Goal: Transaction & Acquisition: Purchase product/service

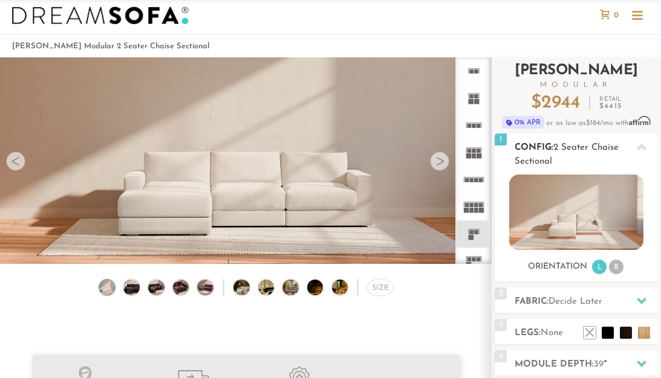
scroll to position [129, 0]
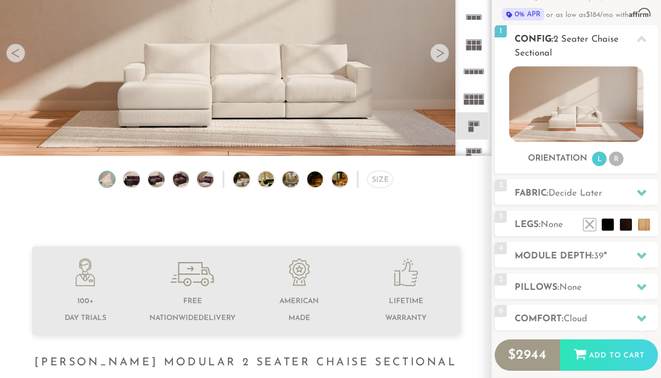
click at [612, 160] on li "R" at bounding box center [616, 159] width 15 height 15
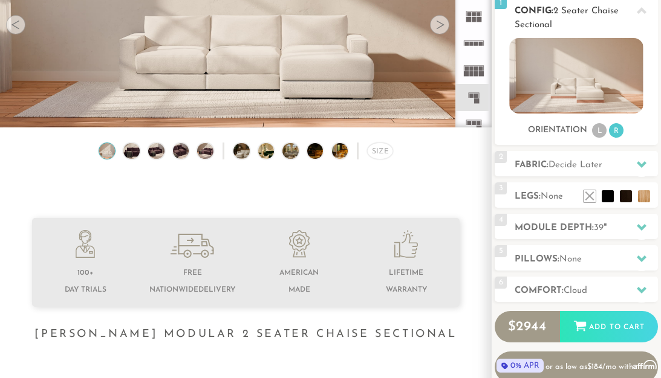
scroll to position [160, 0]
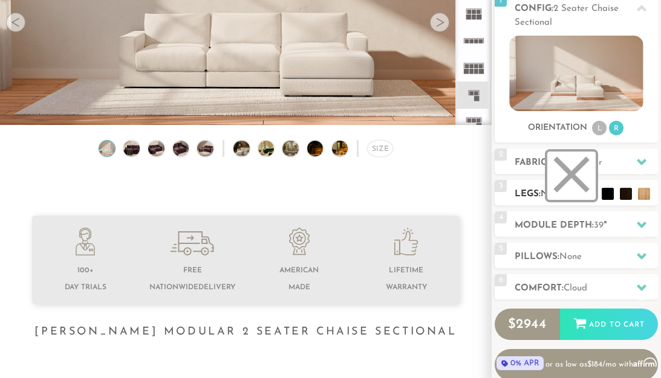
click at [589, 194] on li at bounding box center [571, 176] width 48 height 48
click at [573, 178] on li at bounding box center [571, 176] width 48 height 48
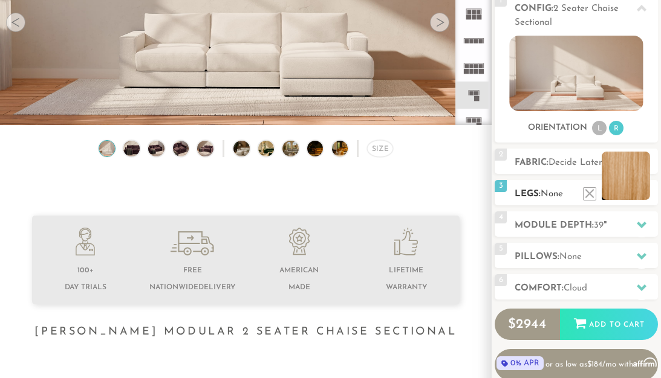
click at [642, 196] on li at bounding box center [625, 176] width 48 height 48
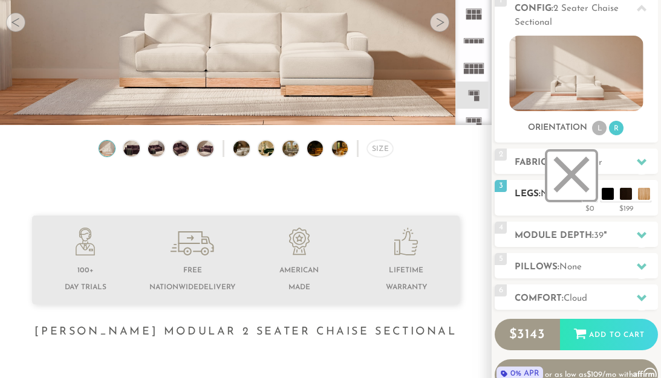
click at [589, 196] on li at bounding box center [571, 176] width 48 height 48
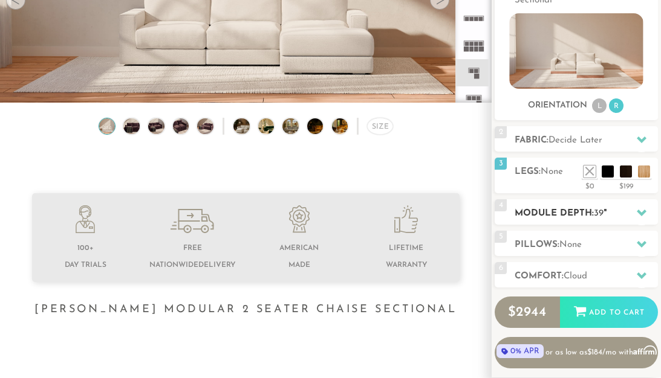
scroll to position [183, 0]
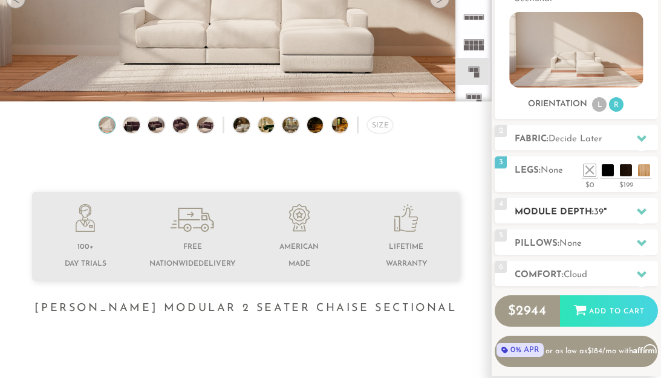
click at [641, 210] on icon at bounding box center [641, 212] width 10 height 10
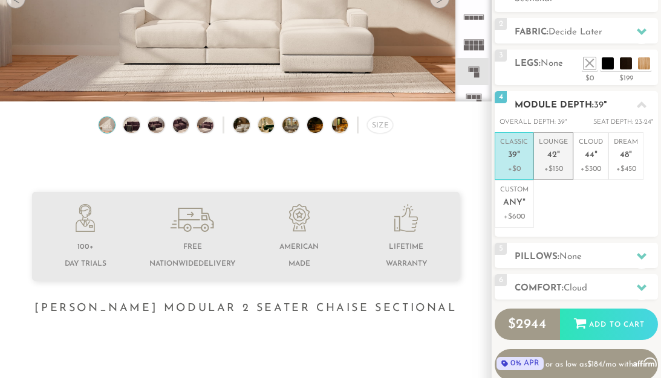
click at [552, 154] on span "42" at bounding box center [552, 155] width 10 height 10
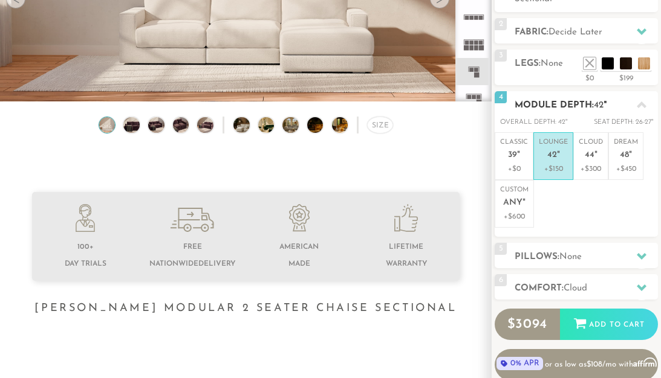
click at [641, 105] on icon at bounding box center [641, 105] width 10 height 7
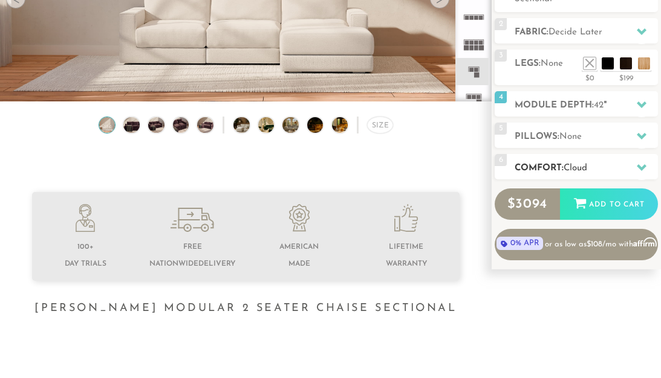
click at [641, 167] on icon at bounding box center [641, 168] width 10 height 10
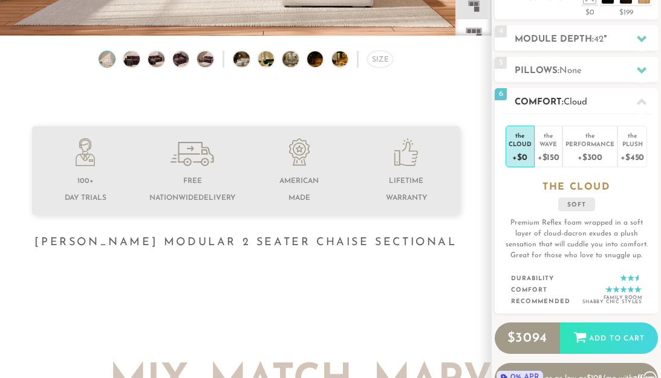
scroll to position [253, 0]
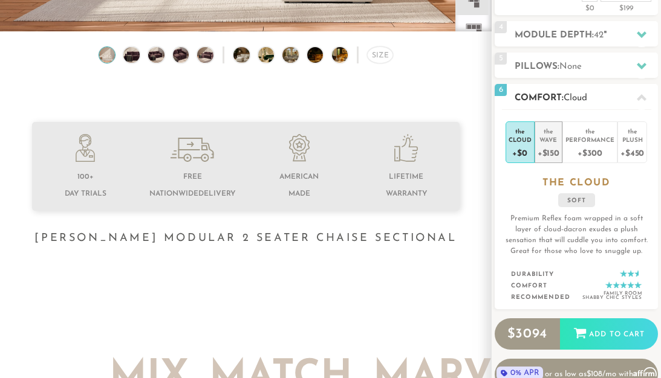
click at [546, 146] on div "+$150" at bounding box center [548, 153] width 22 height 18
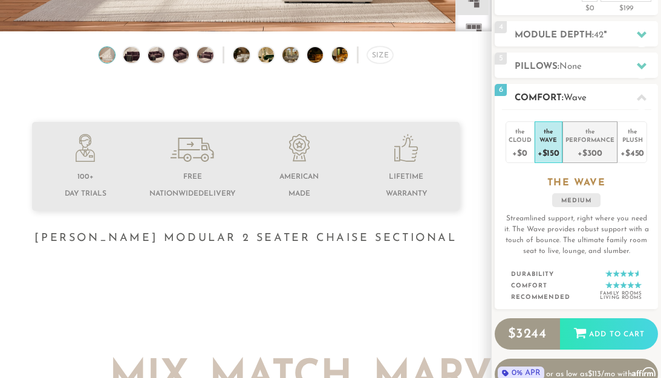
click at [580, 141] on div "Performance" at bounding box center [589, 139] width 49 height 8
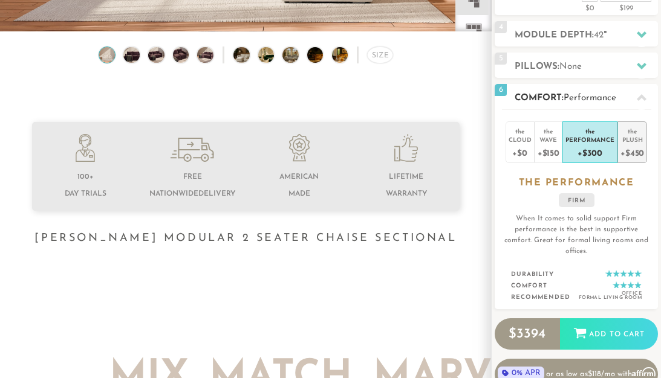
click at [633, 138] on div "Plush" at bounding box center [632, 139] width 24 height 8
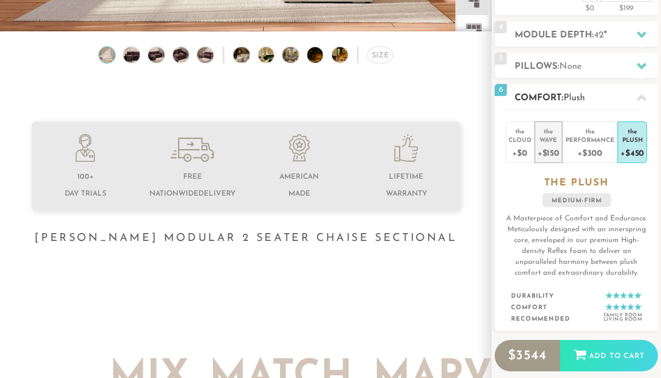
click at [551, 140] on div "Wave" at bounding box center [548, 139] width 22 height 8
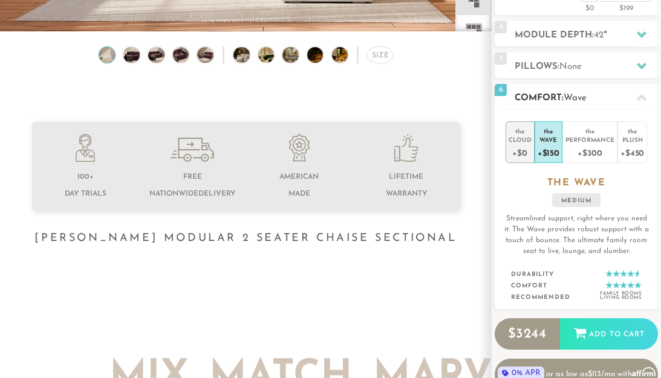
click at [522, 143] on div "Cloud" at bounding box center [519, 139] width 23 height 8
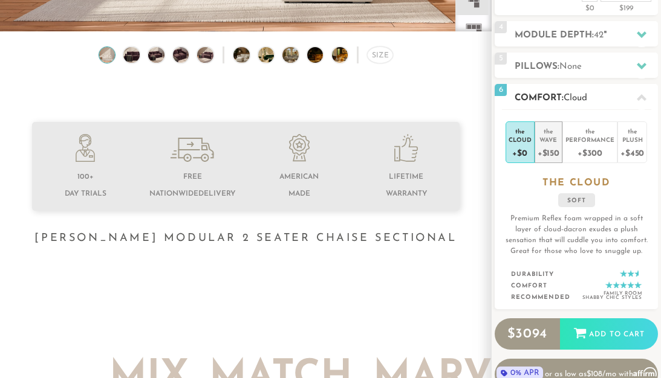
click at [549, 140] on div "Wave" at bounding box center [548, 139] width 22 height 8
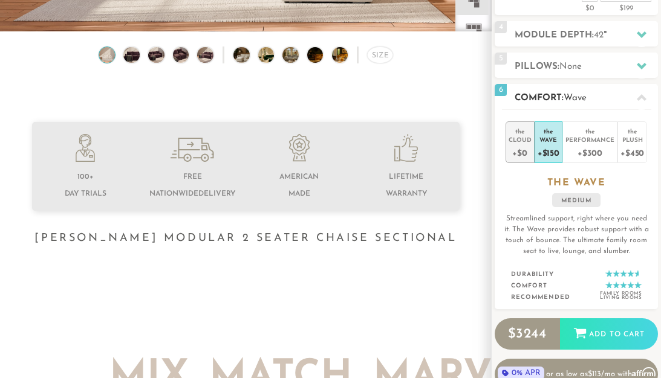
click at [523, 144] on div "+$0" at bounding box center [519, 153] width 23 height 18
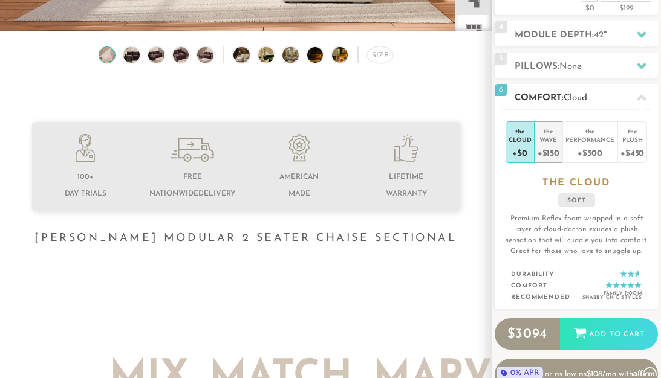
click at [549, 140] on div "Wave" at bounding box center [548, 139] width 22 height 8
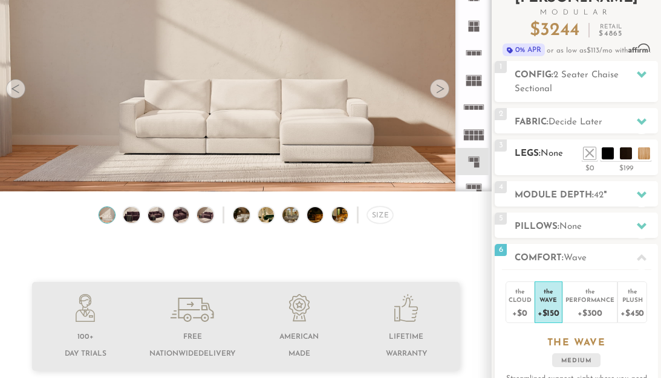
scroll to position [86, 0]
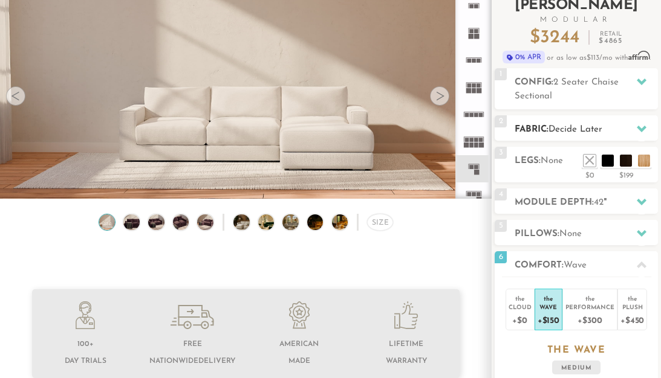
click at [639, 132] on icon at bounding box center [641, 129] width 10 height 10
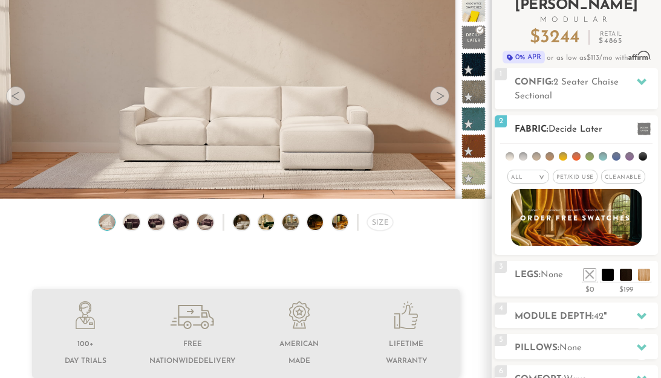
click at [621, 174] on span "Cleanable x" at bounding box center [623, 177] width 44 height 14
click at [569, 178] on span "Pet/Kid Use x" at bounding box center [571, 177] width 45 height 14
click at [510, 155] on li at bounding box center [509, 156] width 8 height 8
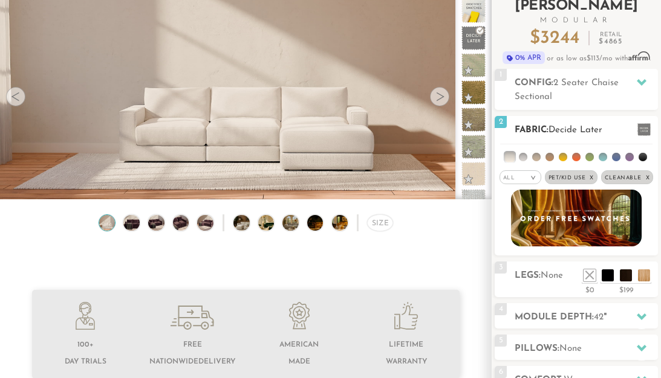
scroll to position [82, 0]
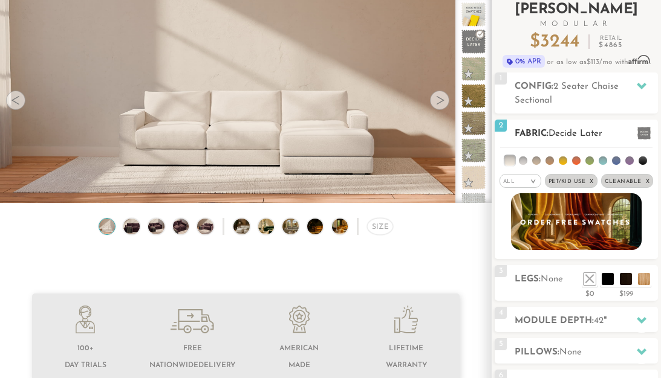
click at [525, 160] on li at bounding box center [523, 161] width 8 height 8
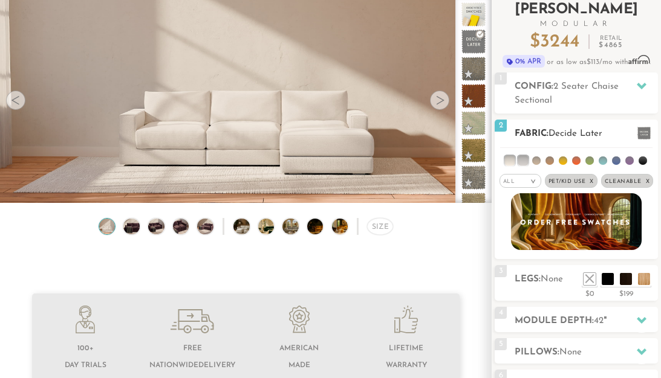
click at [511, 159] on li at bounding box center [510, 161] width 10 height 10
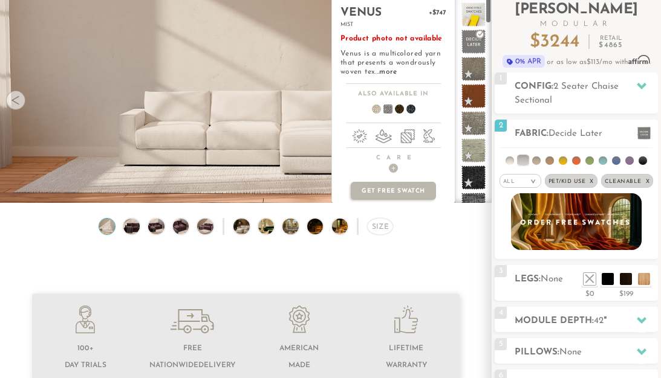
scroll to position [0, 0]
click at [387, 73] on link "more" at bounding box center [385, 71] width 18 height 7
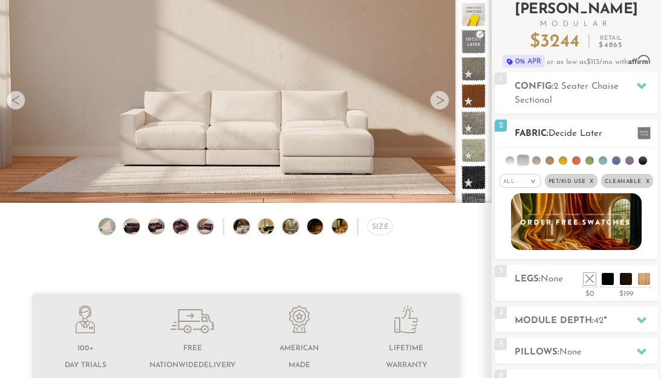
click at [570, 181] on span "Pet/Kid Use x" at bounding box center [571, 181] width 53 height 14
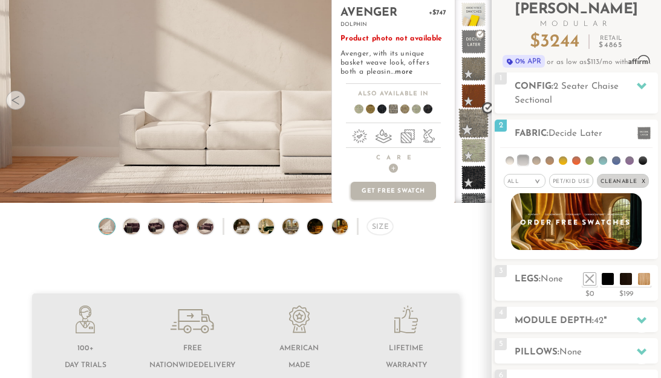
click at [475, 123] on span at bounding box center [473, 123] width 30 height 30
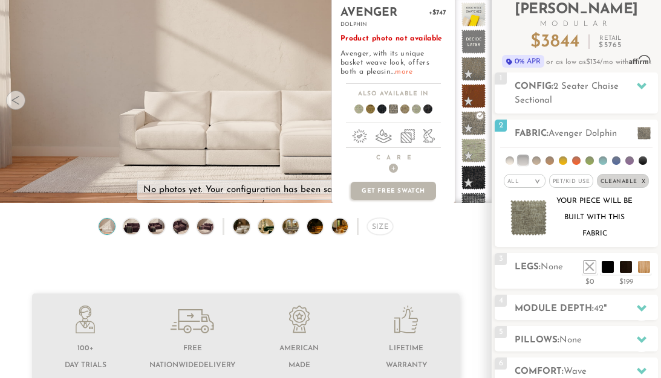
click at [395, 73] on link "more" at bounding box center [404, 71] width 18 height 7
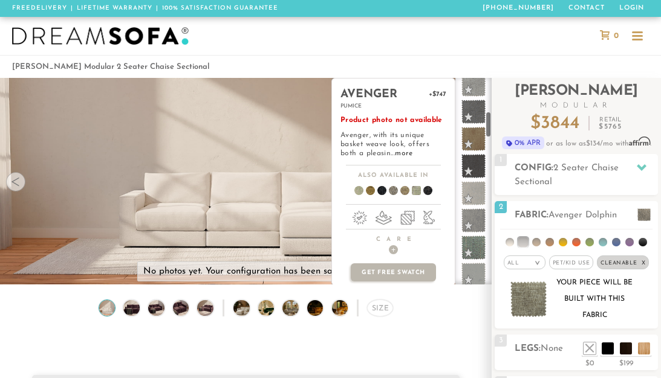
scroll to position [296, 0]
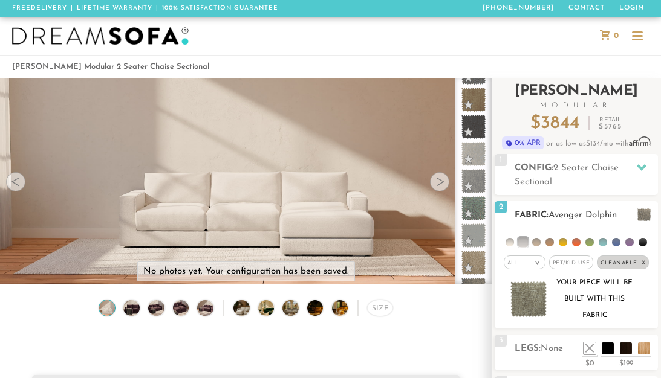
click at [576, 262] on span "Pet/Kid Use x" at bounding box center [571, 263] width 45 height 14
click at [528, 263] on div "All >" at bounding box center [520, 263] width 42 height 14
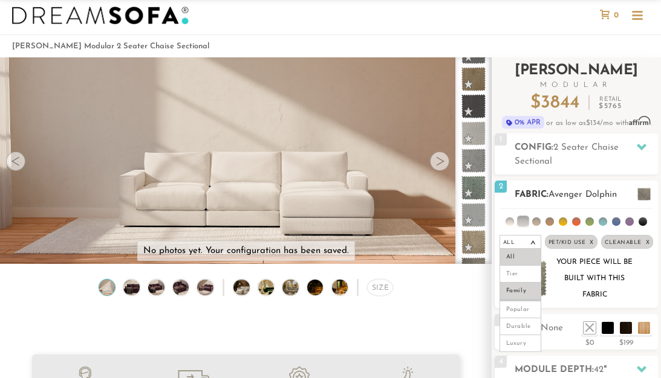
scroll to position [36, 0]
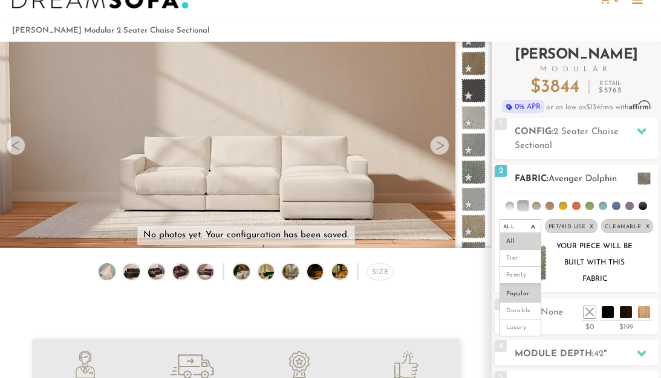
click at [518, 295] on li "Popular" at bounding box center [520, 293] width 42 height 19
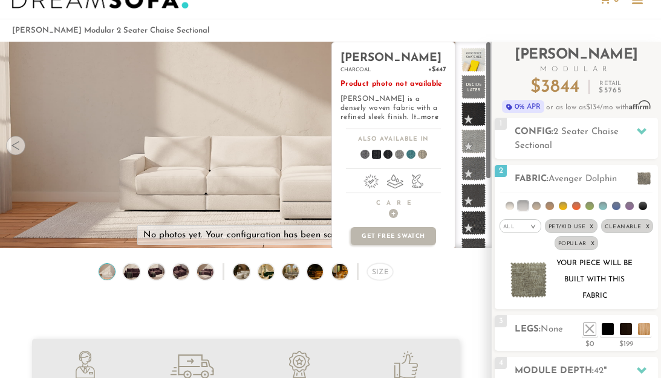
scroll to position [0, 0]
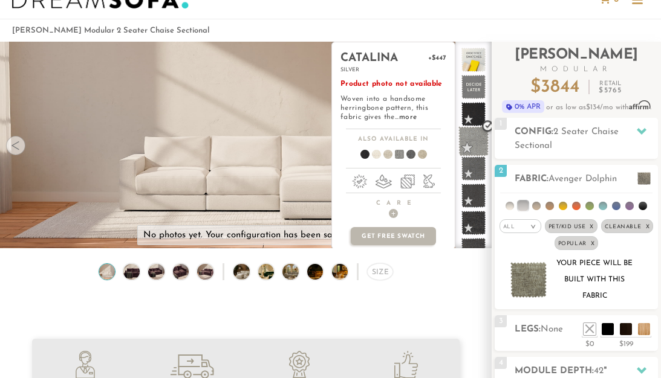
click at [471, 136] on span at bounding box center [473, 141] width 30 height 30
click at [377, 155] on span at bounding box center [371, 156] width 47 height 45
